Goal: Information Seeking & Learning: Learn about a topic

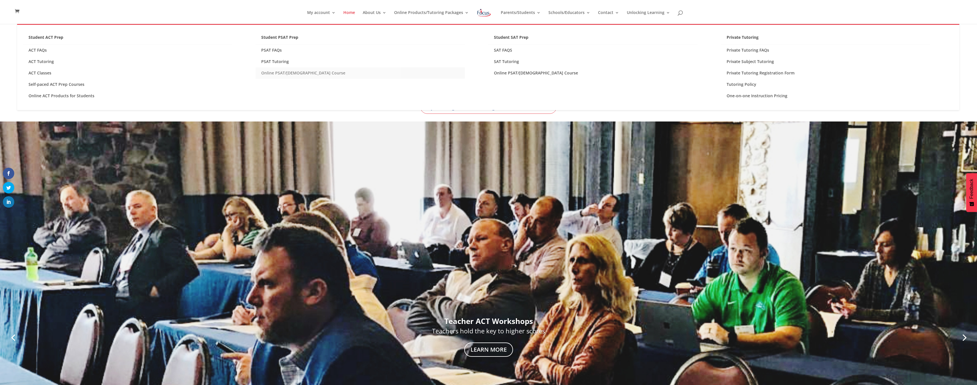
click at [324, 73] on link "Online PSAT/[DEMOGRAPHIC_DATA] Course" at bounding box center [359, 72] width 209 height 11
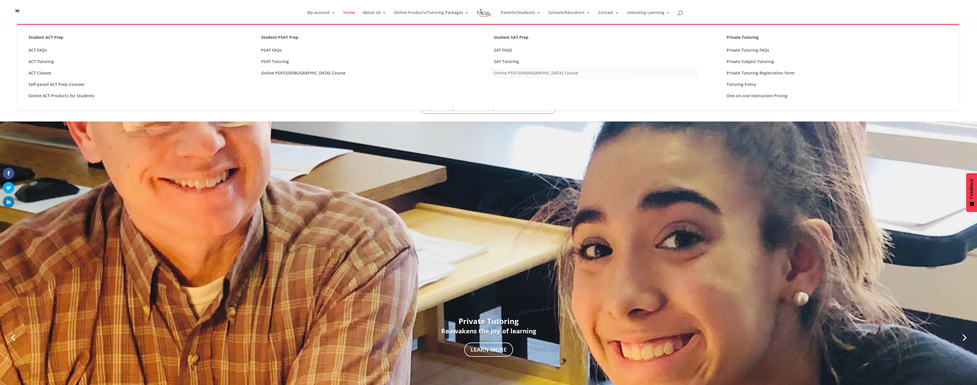
click at [508, 75] on link "Online PSAT/[DEMOGRAPHIC_DATA] Course" at bounding box center [592, 72] width 209 height 11
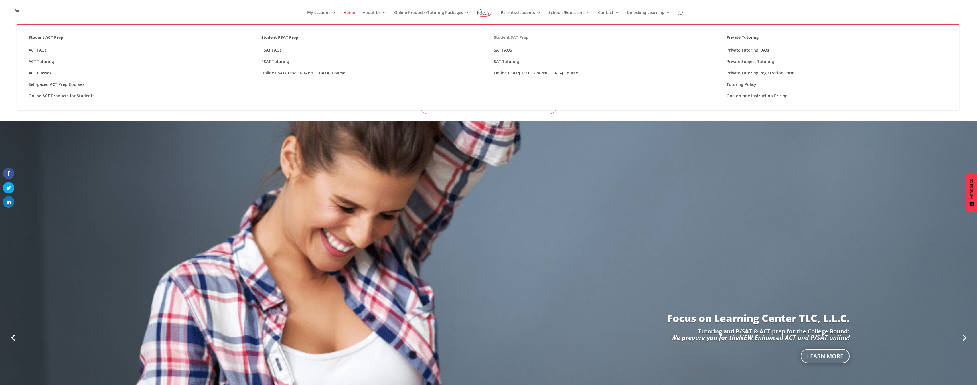
click at [515, 39] on link "Student SAT Prep" at bounding box center [592, 38] width 209 height 11
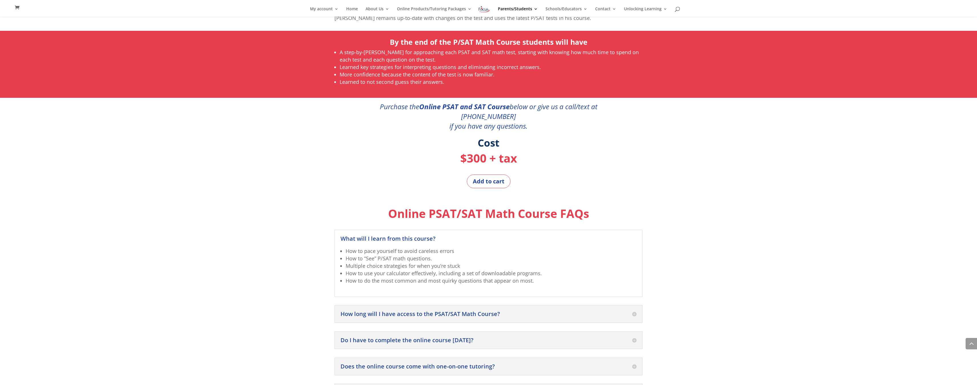
scroll to position [397, 0]
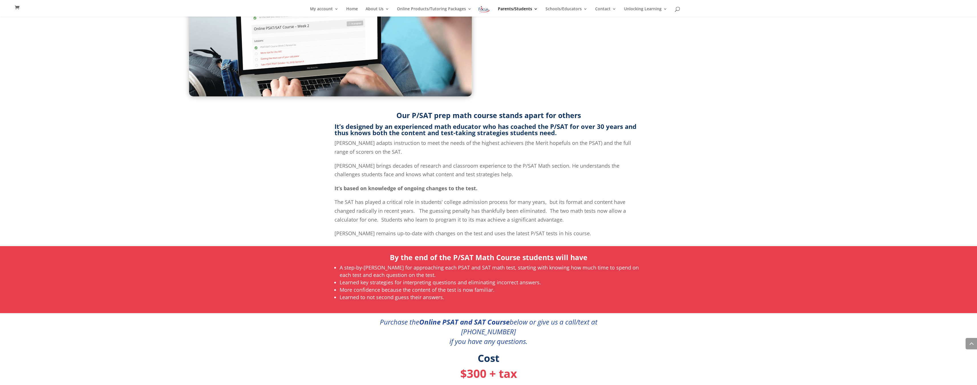
scroll to position [271, 0]
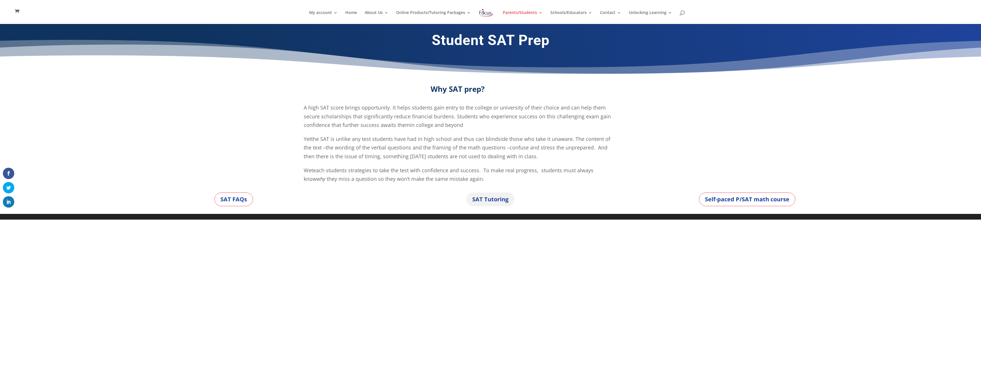
click at [484, 198] on link "SAT Tutoring" at bounding box center [490, 199] width 48 height 14
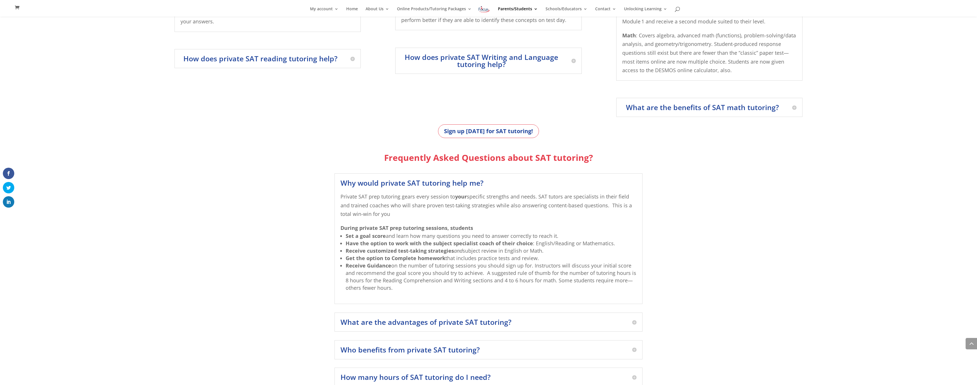
scroll to position [436, 0]
